Goal: Complete application form

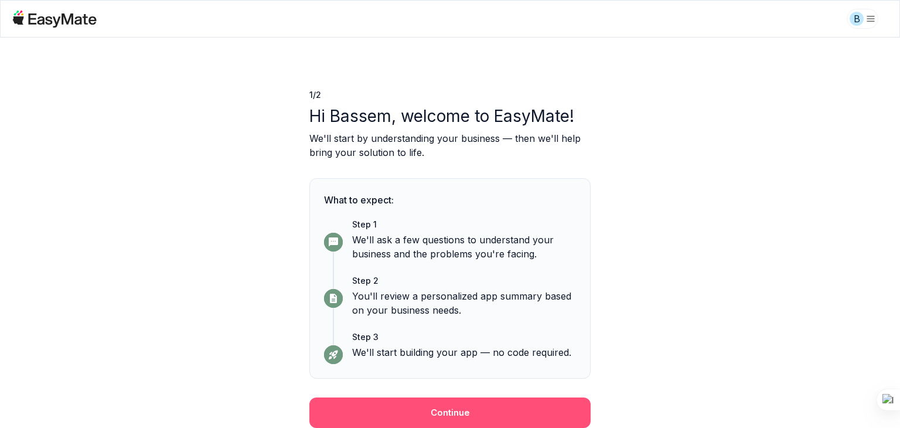
click at [496, 413] on button "Continue" at bounding box center [449, 412] width 281 height 30
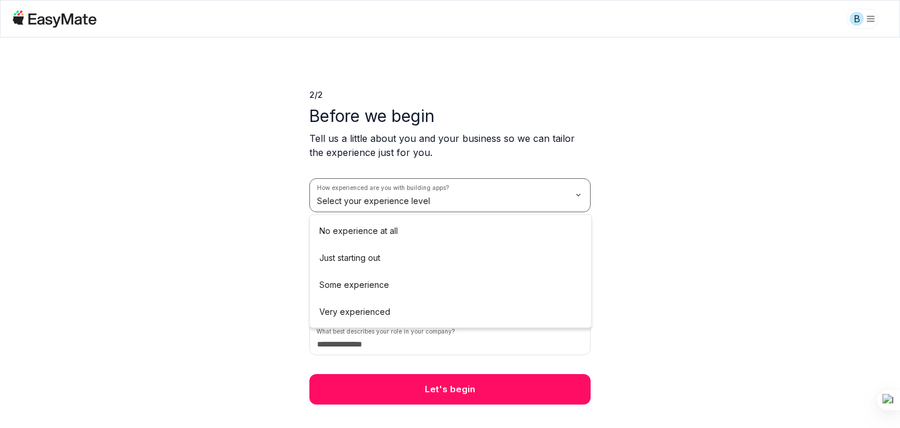
click at [493, 207] on html "B 2 / 2 Before we begin Tell us a little about you and your business so we can …" at bounding box center [450, 214] width 900 height 428
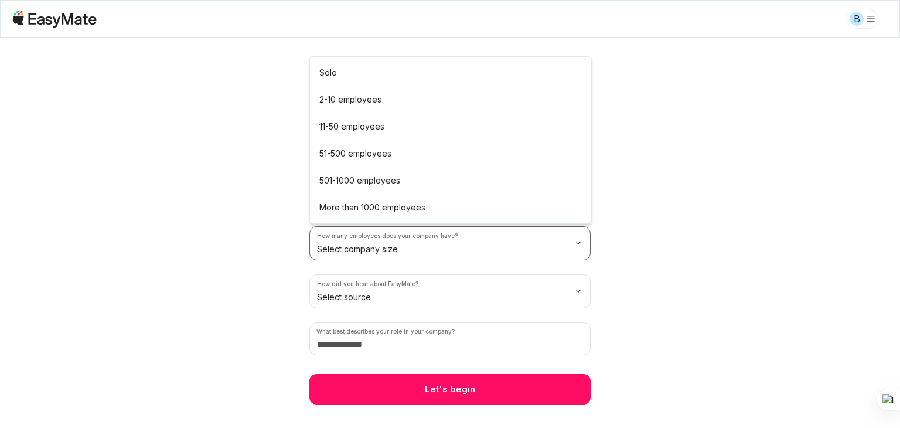
click at [413, 234] on html "B 2 / 2 Before we begin Tell us a little about you and your business so we can …" at bounding box center [450, 214] width 900 height 428
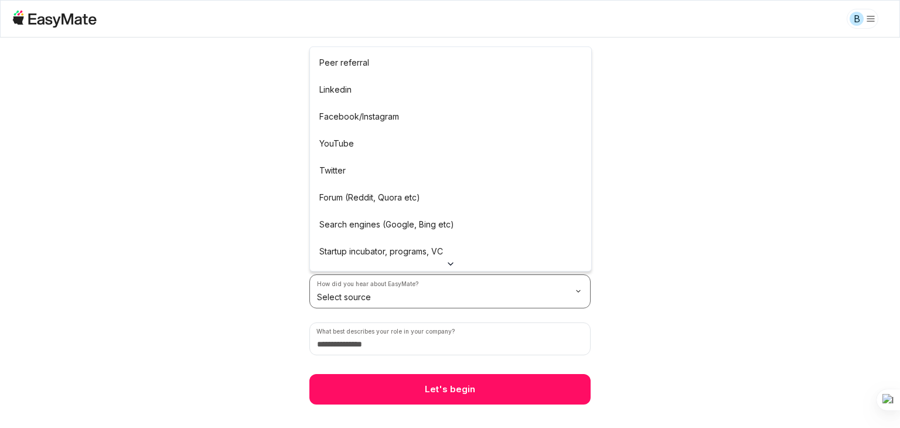
click at [447, 289] on html "B 2 / 2 Before we begin Tell us a little about you and your business so we can …" at bounding box center [450, 214] width 900 height 428
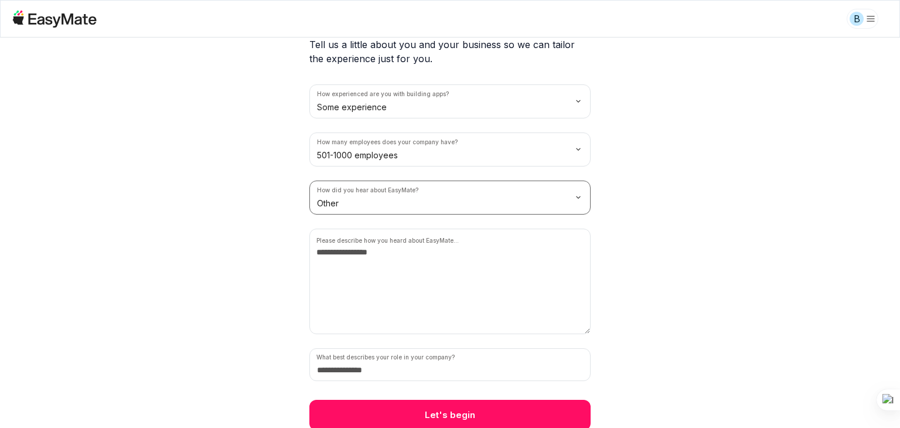
scroll to position [95, 0]
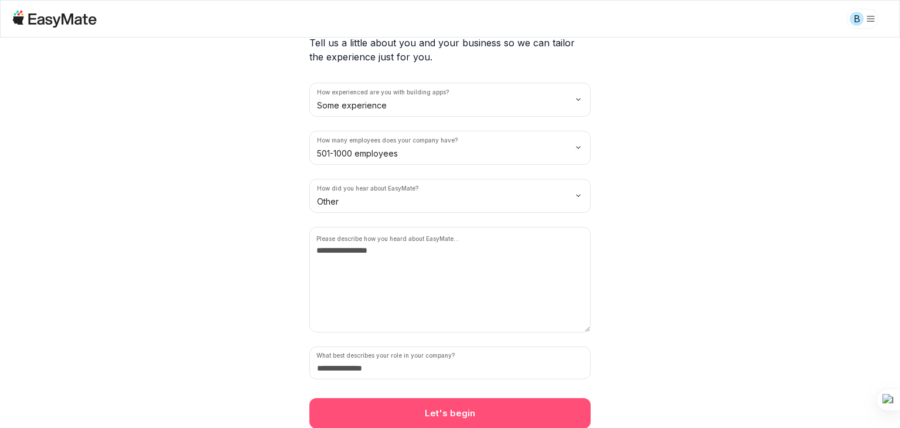
click at [465, 414] on button "Let's begin" at bounding box center [449, 413] width 281 height 30
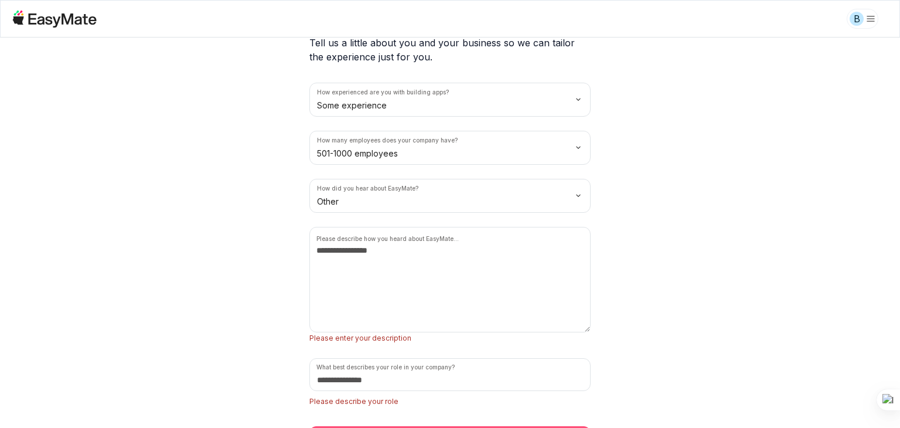
scroll to position [124, 0]
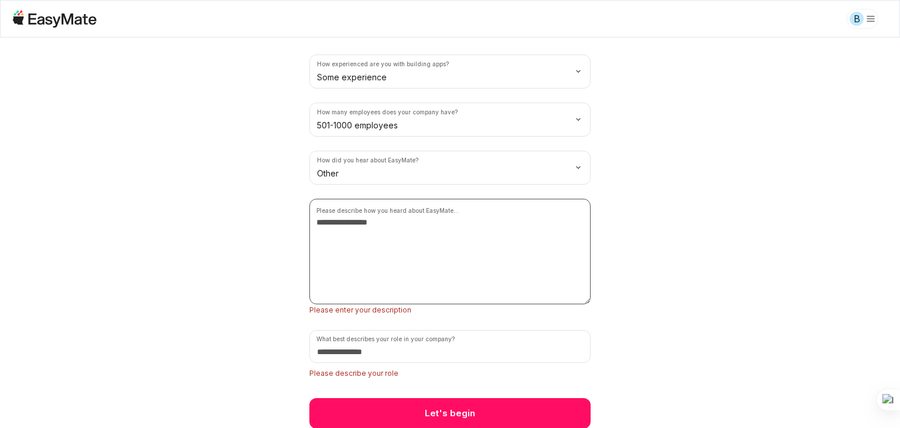
click at [424, 275] on textarea at bounding box center [449, 251] width 281 height 105
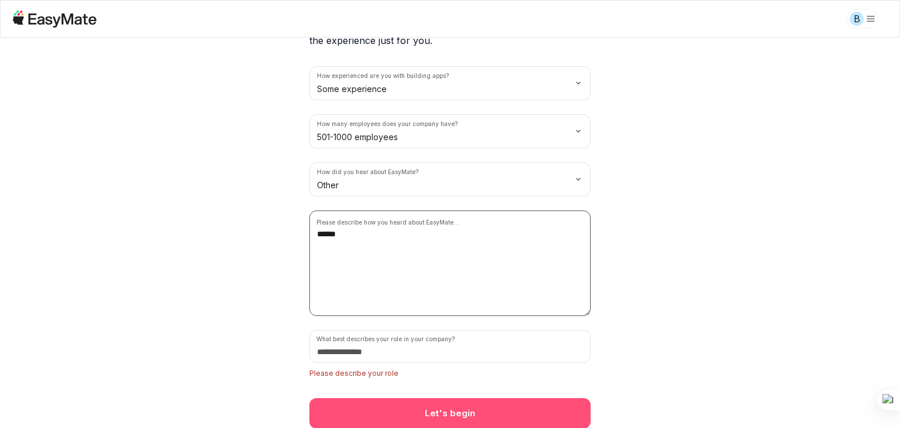
type textarea "******"
click at [455, 410] on button "Let's begin" at bounding box center [449, 413] width 281 height 30
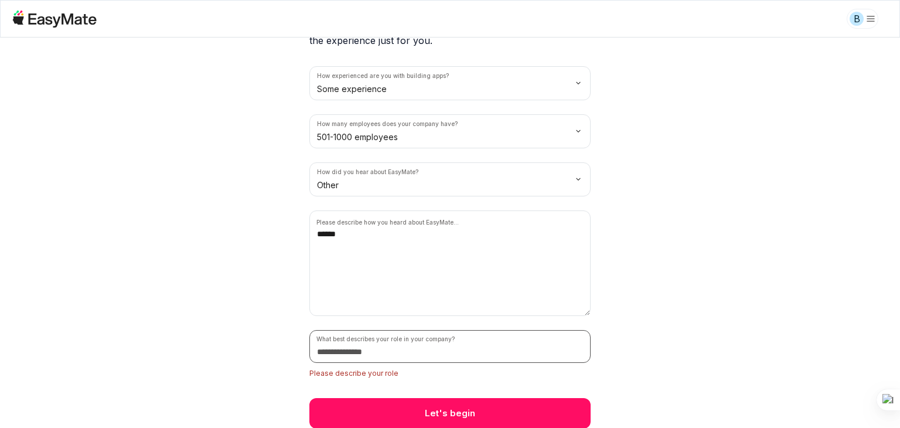
click at [424, 353] on input at bounding box center [449, 346] width 281 height 33
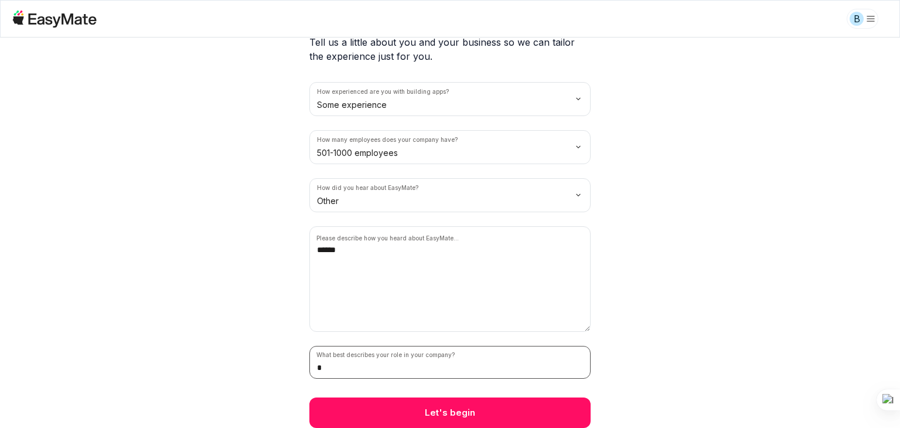
scroll to position [95, 0]
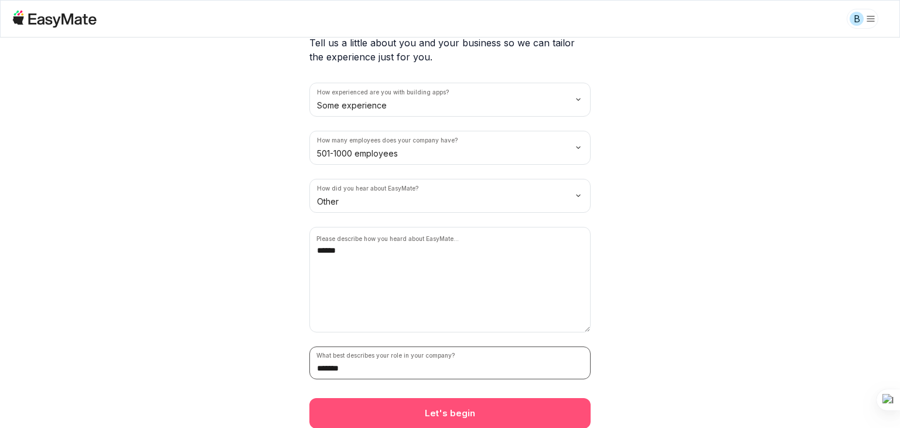
type input "*******"
click at [422, 424] on button "Let's begin" at bounding box center [449, 413] width 281 height 30
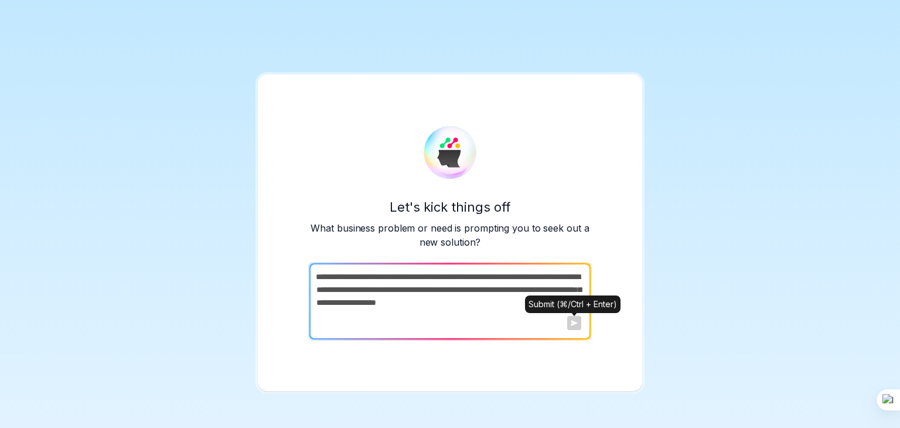
click at [572, 325] on div at bounding box center [574, 323] width 14 height 14
click at [574, 326] on div at bounding box center [574, 323] width 14 height 14
